Goal: Task Accomplishment & Management: Complete application form

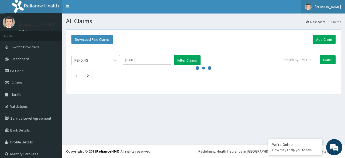
click at [323, 9] on span "[PERSON_NAME]" at bounding box center [328, 6] width 26 height 5
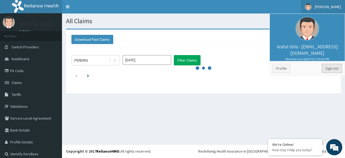
click at [329, 70] on link "Sign out" at bounding box center [332, 68] width 20 height 9
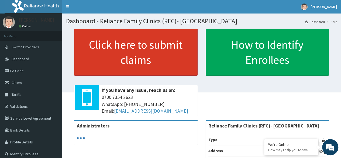
click at [134, 59] on link "Click here to submit claims" at bounding box center [136, 52] width 124 height 47
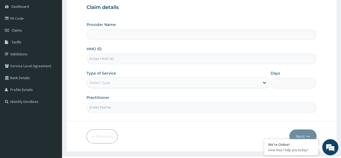
type input "Reliance Family Clinics (RFC)- [GEOGRAPHIC_DATA]"
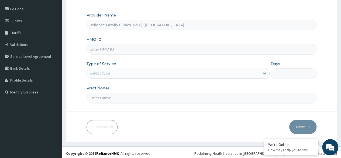
scroll to position [63, 0]
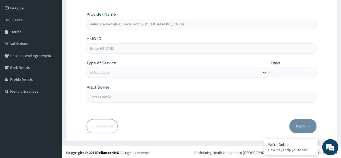
click at [159, 47] on input "HMO ID" at bounding box center [202, 48] width 230 height 11
paste input "RFC/10120/A"
type input "RFC/10120/A"
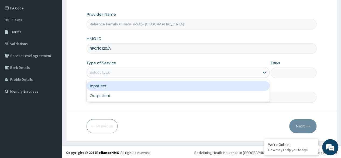
click at [150, 73] on div "Select type" at bounding box center [173, 72] width 173 height 9
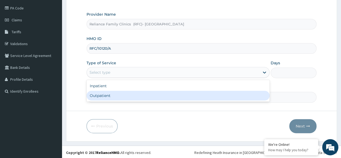
click at [145, 93] on div "Outpatient" at bounding box center [178, 96] width 183 height 10
type input "1"
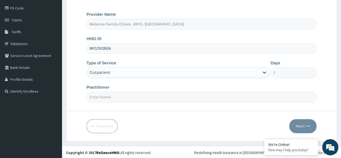
click at [144, 97] on input "Practitioner" at bounding box center [202, 97] width 230 height 11
type input "Dr Owulu"
click at [300, 122] on button "Next" at bounding box center [303, 126] width 27 height 14
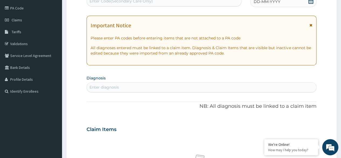
click at [310, 2] on icon at bounding box center [311, 0] width 5 height 5
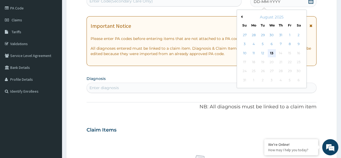
click at [274, 53] on div "13" at bounding box center [272, 53] width 8 height 8
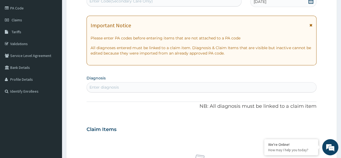
click at [192, 85] on div "Enter diagnosis" at bounding box center [202, 87] width 230 height 9
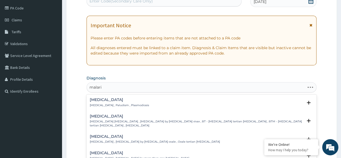
type input "malaria"
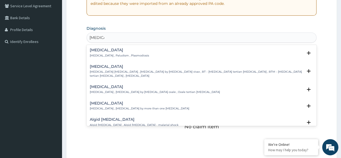
scroll to position [112, 0]
click at [149, 51] on div "Malaria Malaria , Paludism , Plasmodiosis" at bounding box center [202, 52] width 224 height 9
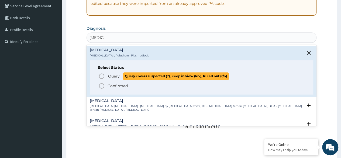
click at [116, 77] on span "Query" at bounding box center [114, 75] width 12 height 5
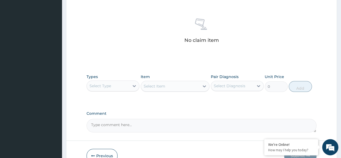
scroll to position [218, 0]
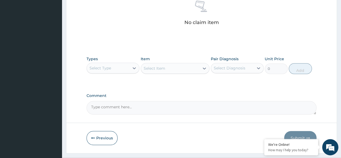
click at [108, 60] on div "Types Select Type" at bounding box center [113, 65] width 53 height 18
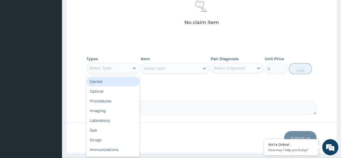
click at [109, 63] on div "Select Type" at bounding box center [113, 68] width 53 height 11
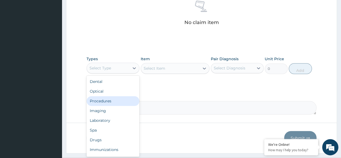
click at [107, 103] on div "Procedures" at bounding box center [113, 101] width 53 height 10
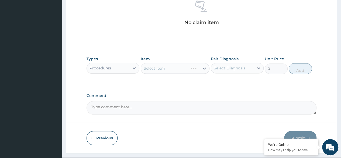
scroll to position [230, 0]
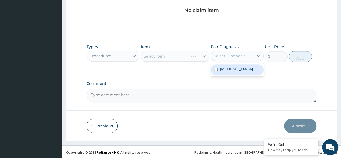
click at [234, 51] on div "Select Diagnosis" at bounding box center [237, 56] width 53 height 10
click at [234, 73] on div "Malaria" at bounding box center [237, 69] width 53 height 11
checkbox input "true"
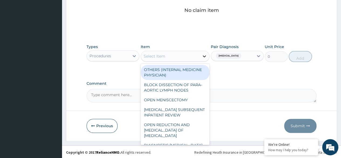
click at [202, 59] on div at bounding box center [205, 56] width 10 height 10
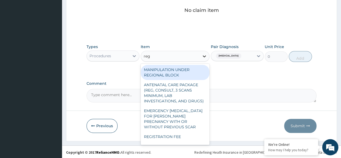
type input "regi"
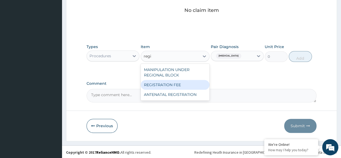
click at [182, 81] on div "REGISTRATION FEE" at bounding box center [175, 85] width 69 height 10
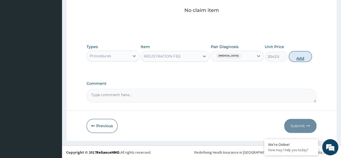
click at [306, 54] on button "Add" at bounding box center [300, 56] width 23 height 11
type input "0"
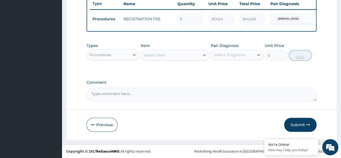
scroll to position [209, 0]
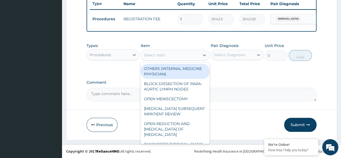
click at [153, 55] on div "Select Item" at bounding box center [155, 54] width 22 height 5
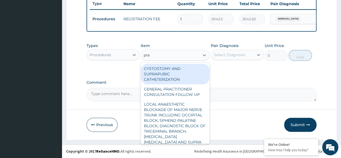
type input "prac"
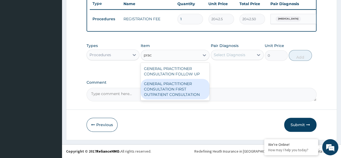
type input "3370.125"
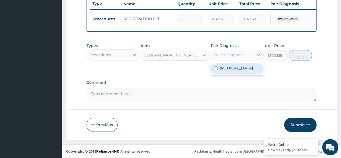
click at [241, 54] on div "Select Diagnosis" at bounding box center [230, 54] width 32 height 5
click at [240, 67] on div "Malaria" at bounding box center [237, 68] width 53 height 11
checkbox input "true"
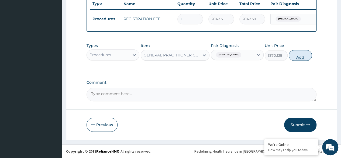
click at [307, 54] on button "Add" at bounding box center [300, 55] width 23 height 11
type input "0"
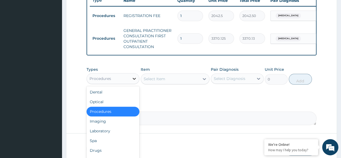
click at [131, 77] on div at bounding box center [135, 79] width 10 height 10
click at [120, 133] on div "Laboratory" at bounding box center [113, 131] width 53 height 10
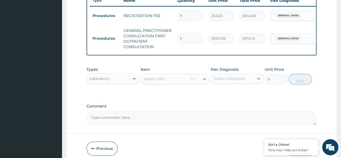
scroll to position [236, 0]
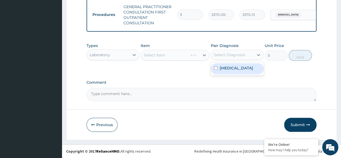
click at [239, 57] on div "Select Diagnosis" at bounding box center [230, 54] width 32 height 5
click at [237, 68] on div "Malaria" at bounding box center [237, 68] width 53 height 11
checkbox input "true"
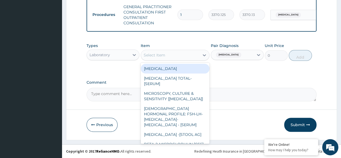
click at [194, 57] on div "Select Item" at bounding box center [170, 55] width 59 height 9
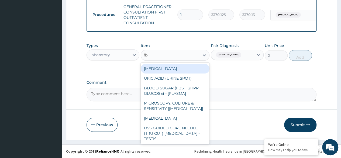
type input "fbc"
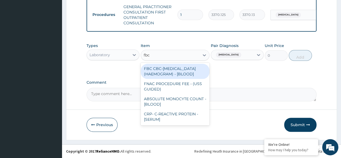
click at [190, 78] on div "FBC CBC-COMPLETE BLOOD COUNT (HAEMOGRAM) - [BLOOD]" at bounding box center [175, 71] width 69 height 15
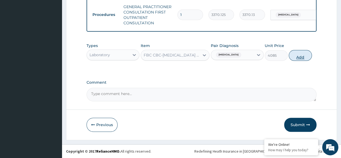
click at [297, 59] on button "Add" at bounding box center [300, 55] width 23 height 11
type input "0"
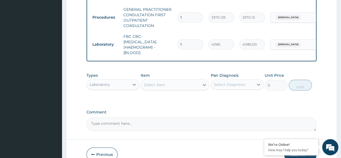
scroll to position [263, 0]
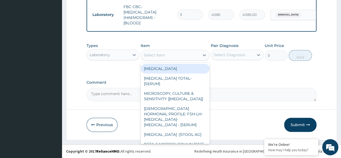
click at [182, 53] on div "Select Item" at bounding box center [170, 55] width 59 height 9
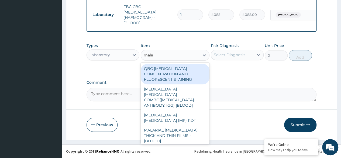
type input "malar"
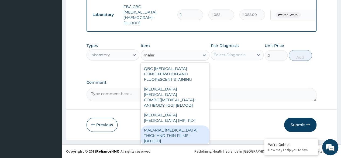
click at [171, 125] on div "MALARIAL PARASITE THICK AND THIN FILMS - [BLOOD]" at bounding box center [175, 135] width 69 height 21
type input "1531.875"
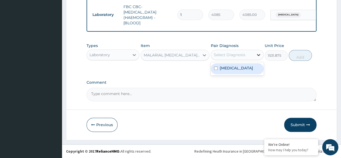
click at [256, 56] on icon at bounding box center [258, 54] width 5 height 5
click at [256, 69] on div "Malaria" at bounding box center [237, 68] width 53 height 11
checkbox input "true"
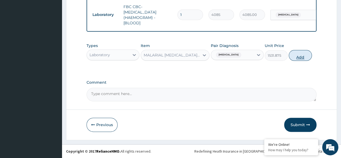
click at [303, 57] on button "Add" at bounding box center [300, 55] width 23 height 11
type input "0"
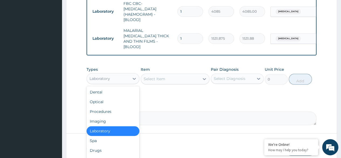
drag, startPoint x: 126, startPoint y: 75, endPoint x: 126, endPoint y: 123, distance: 48.0
click at [126, 84] on div "option Laboratory, selected. option Laboratory selected, 5 of 10. 10 results av…" at bounding box center [113, 78] width 53 height 11
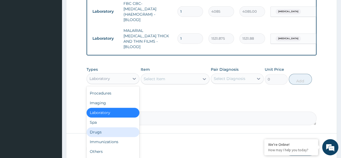
click at [117, 127] on div "Drugs" at bounding box center [113, 132] width 53 height 10
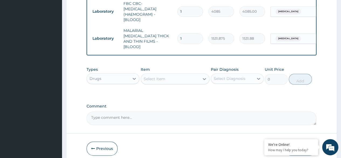
click at [181, 81] on div "Select Item" at bounding box center [170, 78] width 59 height 9
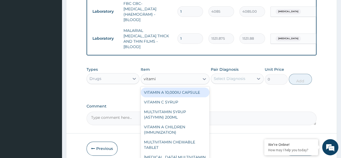
type input "vitamin"
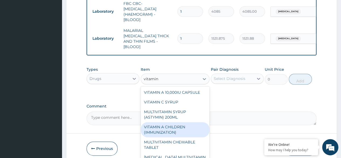
scroll to position [80, 0]
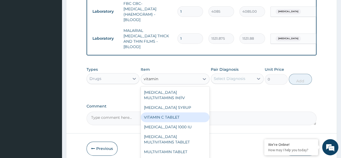
click at [169, 118] on div "VITAMIN C TABLET" at bounding box center [175, 117] width 69 height 10
type input "20"
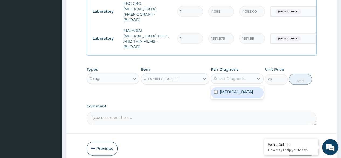
click at [251, 73] on div "Select Diagnosis" at bounding box center [237, 78] width 53 height 10
click at [244, 97] on div "Malaria" at bounding box center [237, 92] width 53 height 13
click at [250, 95] on div "Malaria" at bounding box center [237, 92] width 53 height 11
checkbox input "true"
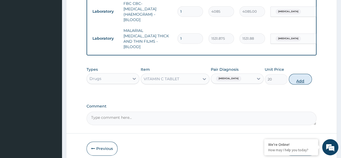
click at [296, 79] on button "Add" at bounding box center [300, 79] width 23 height 11
type input "0"
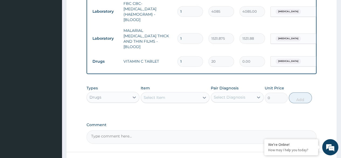
type input "0.00"
type input "3"
type input "60.00"
type input "30"
type input "600.00"
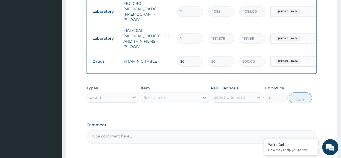
type input "30"
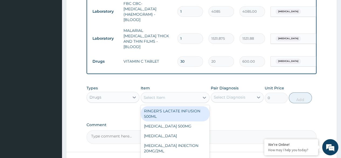
click at [163, 98] on div "Select Item" at bounding box center [155, 97] width 22 height 5
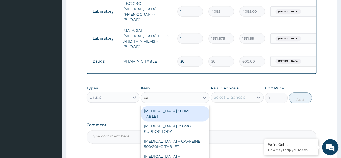
type input "par"
click at [170, 111] on div "PARACETAMOL 500MG TABLET" at bounding box center [175, 113] width 69 height 15
type input "30"
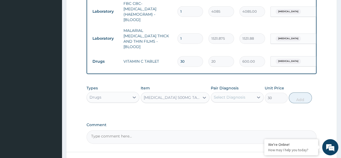
click at [239, 94] on div "Select Diagnosis" at bounding box center [230, 96] width 32 height 5
drag, startPoint x: 234, startPoint y: 118, endPoint x: 237, endPoint y: 100, distance: 17.8
click at [237, 100] on div "Select Diagnosis" at bounding box center [237, 97] width 53 height 10
click at [233, 110] on label "Malaria" at bounding box center [236, 110] width 33 height 5
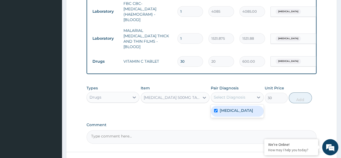
checkbox input "true"
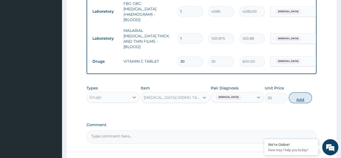
click at [298, 97] on button "Add" at bounding box center [300, 97] width 23 height 11
type input "0"
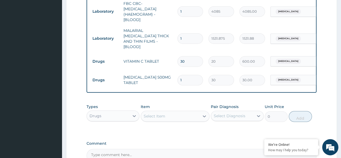
type input "18"
type input "540.00"
type input "18"
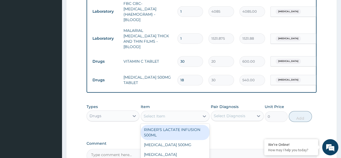
click at [161, 113] on div "Select Item" at bounding box center [155, 115] width 22 height 5
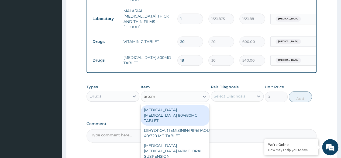
scroll to position [283, 0]
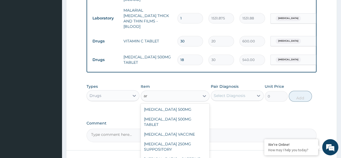
type input "a"
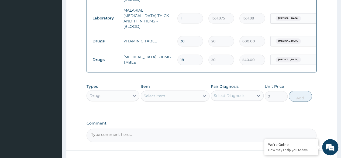
click at [269, 102] on div "Types Drugs Item Select Item Pair Diagnosis Select Diagnosis Unit Price 0 Add" at bounding box center [202, 92] width 230 height 23
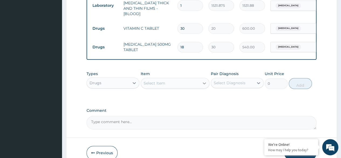
scroll to position [322, 0]
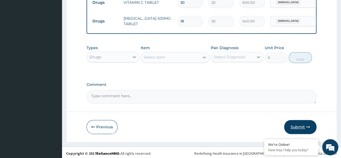
click at [300, 127] on button "Submit" at bounding box center [300, 127] width 32 height 14
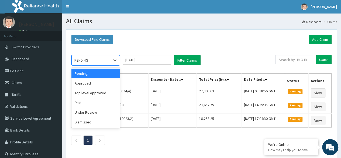
click at [104, 59] on div "PENDING" at bounding box center [91, 60] width 38 height 9
click at [97, 85] on div "Approved" at bounding box center [96, 83] width 49 height 10
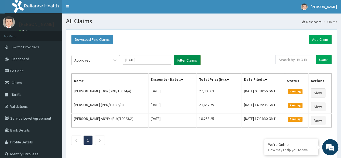
click at [185, 64] on button "Filter Claims" at bounding box center [187, 60] width 27 height 10
